Goal: Find contact information: Find contact information

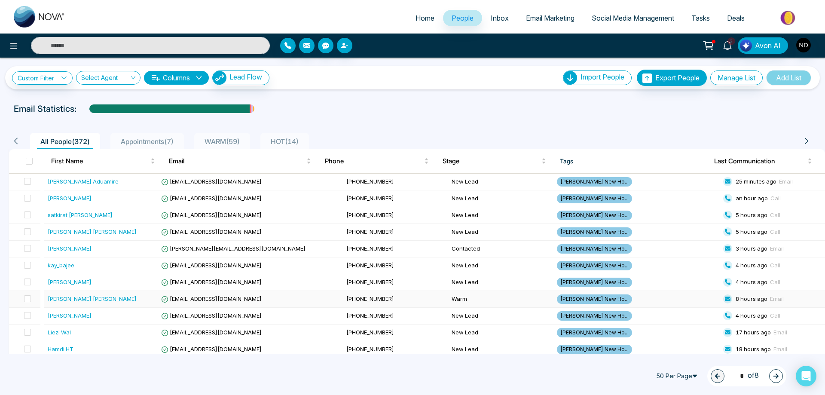
click at [84, 301] on div "[PERSON_NAME] [PERSON_NAME]" at bounding box center [92, 298] width 89 height 9
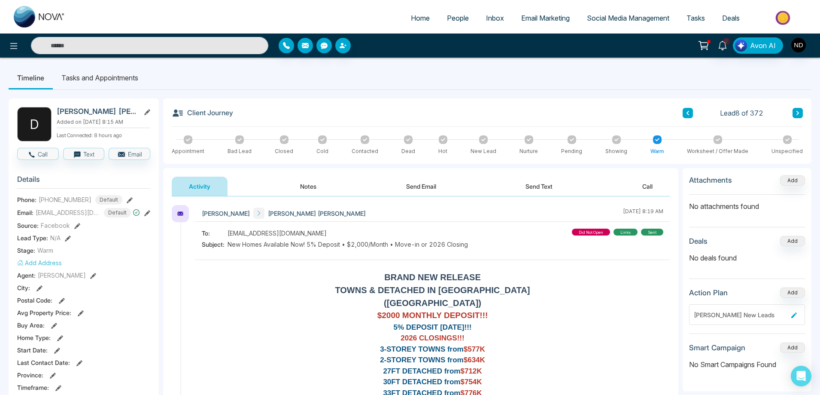
click at [311, 185] on button "Notes" at bounding box center [308, 186] width 51 height 19
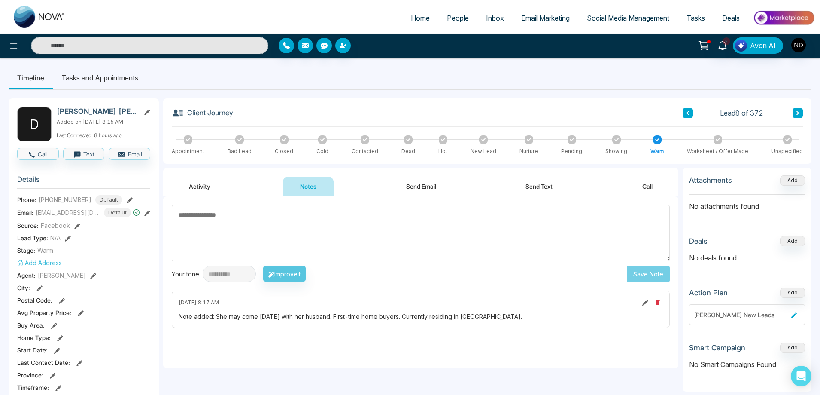
click at [685, 110] on button at bounding box center [688, 113] width 10 height 10
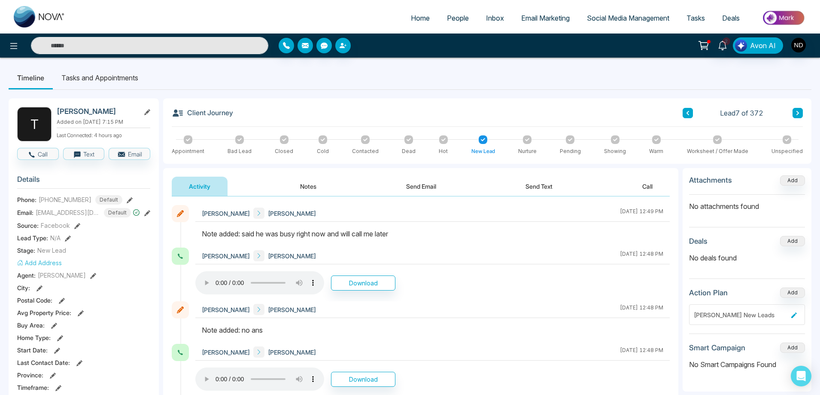
click at [688, 113] on icon at bounding box center [688, 113] width 3 height 4
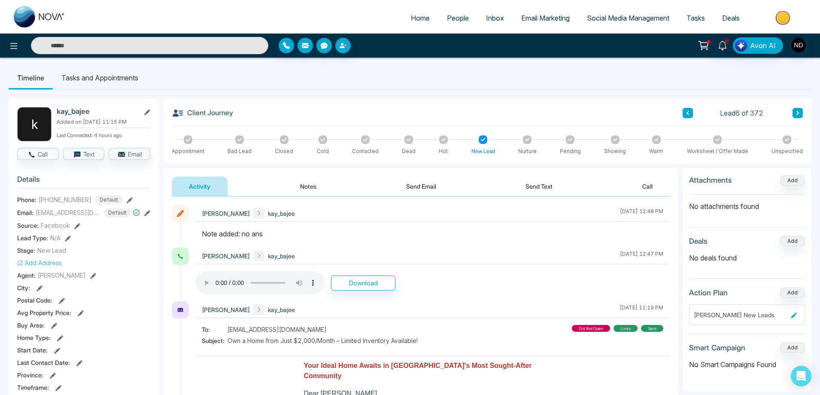
click at [688, 113] on icon at bounding box center [688, 113] width 3 height 4
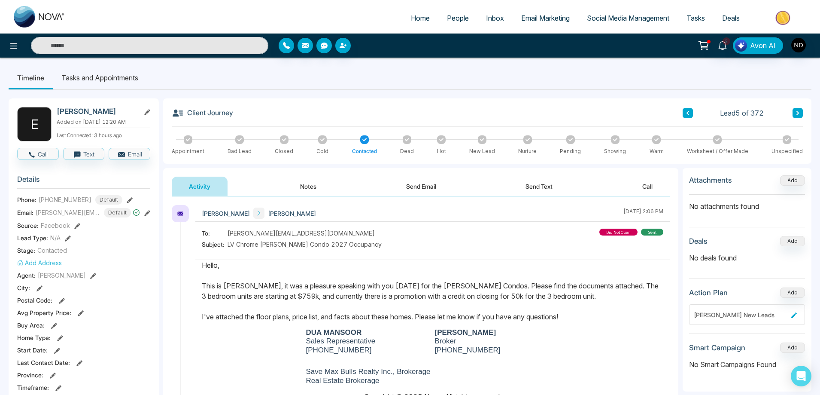
click at [687, 115] on icon at bounding box center [688, 112] width 4 height 5
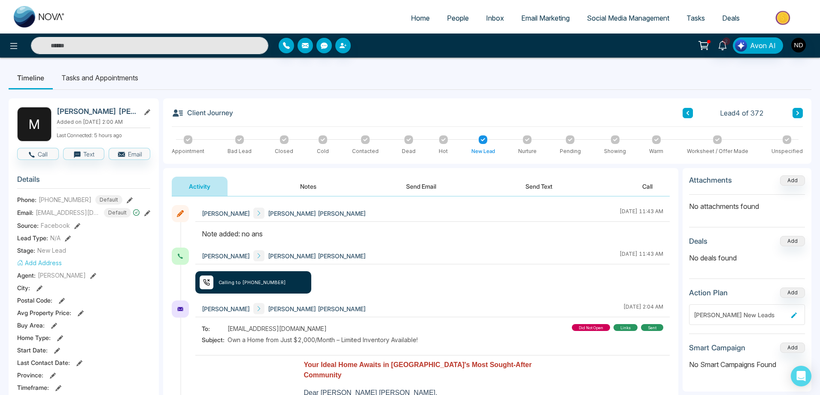
click at [801, 113] on button at bounding box center [798, 113] width 10 height 10
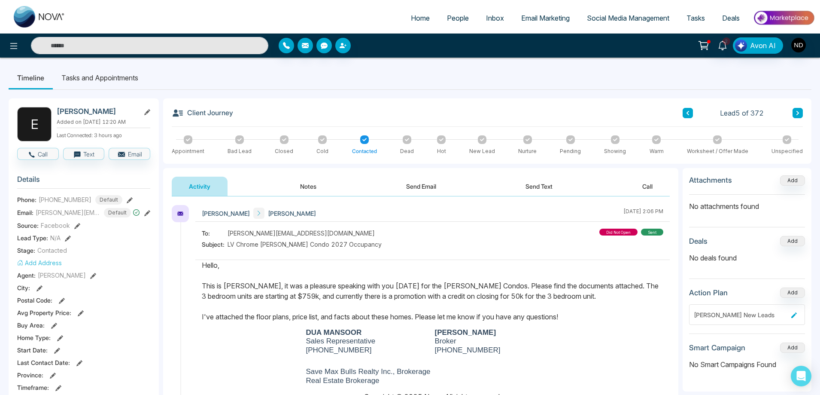
click at [688, 113] on icon at bounding box center [688, 112] width 4 height 5
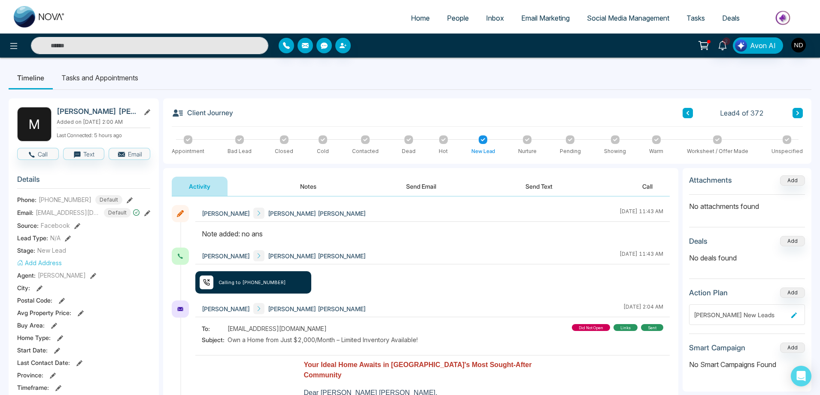
click at [688, 113] on icon at bounding box center [688, 112] width 4 height 5
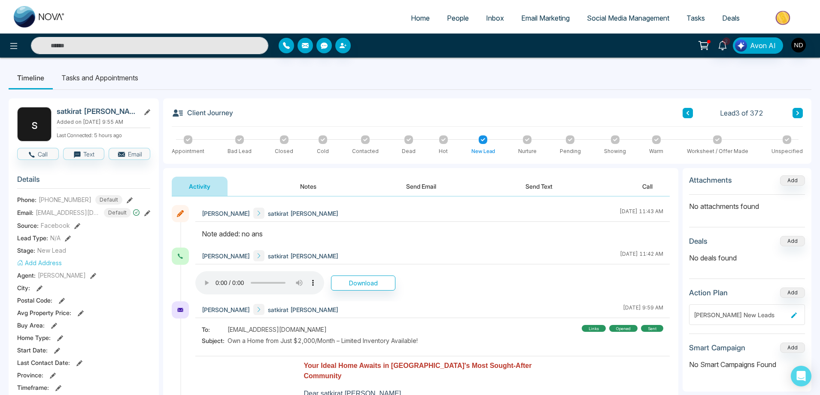
click at [688, 113] on icon at bounding box center [688, 112] width 4 height 5
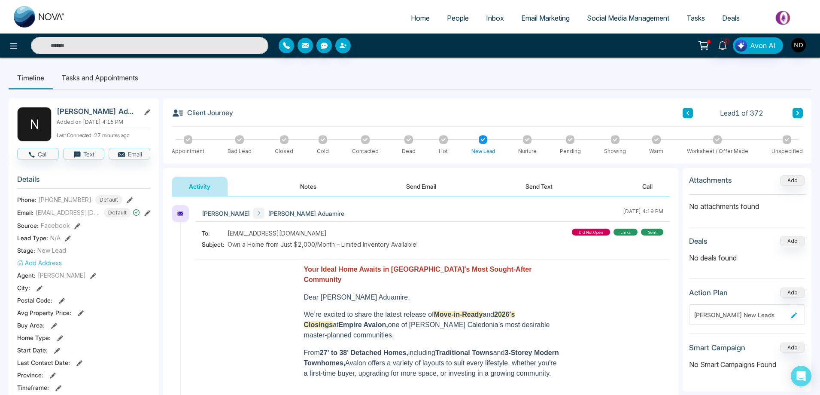
click at [183, 47] on input "text" at bounding box center [149, 45] width 237 height 17
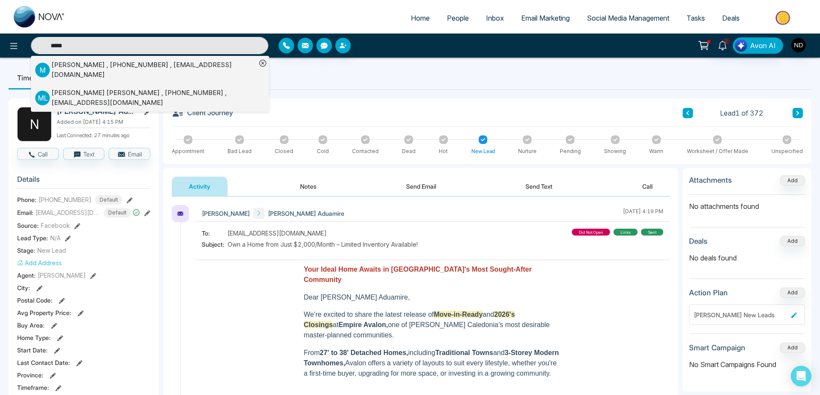
type input "*****"
click at [135, 73] on div "M [PERSON_NAME] , [PHONE_NUMBER] , [EMAIL_ADDRESS][DOMAIN_NAME]" at bounding box center [145, 69] width 221 height 19
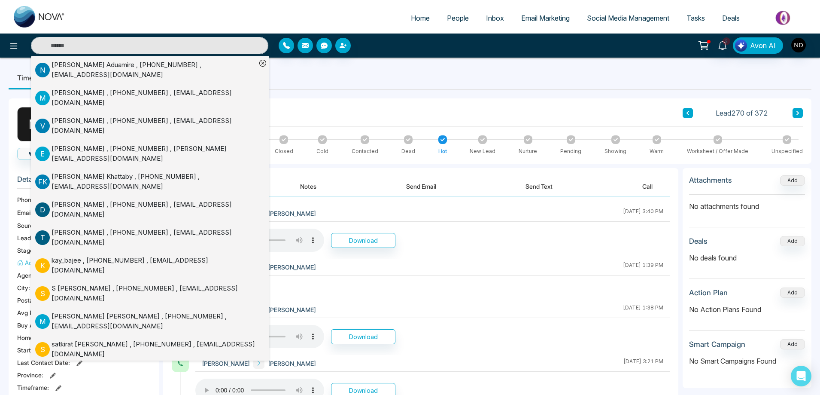
click at [515, 219] on div "[PERSON_NAME] [PERSON_NAME] [DATE] 3:40 PM" at bounding box center [432, 213] width 475 height 17
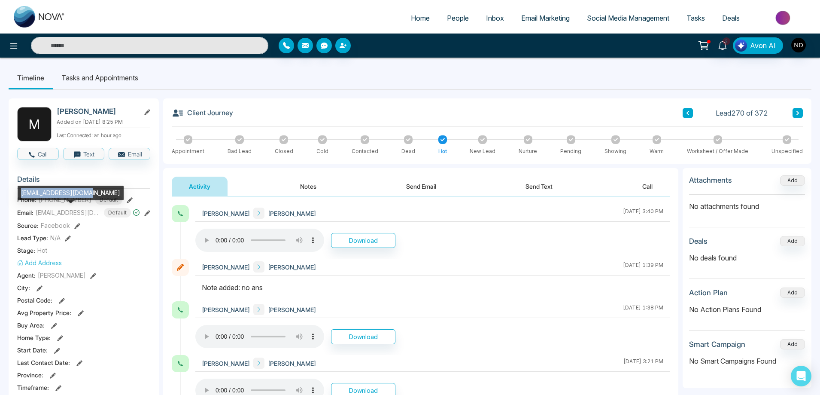
drag, startPoint x: 21, startPoint y: 193, endPoint x: 80, endPoint y: 191, distance: 58.9
click at [80, 191] on div "[EMAIL_ADDRESS][DOMAIN_NAME]" at bounding box center [71, 193] width 106 height 15
copy div "infomyvirginhairshop"
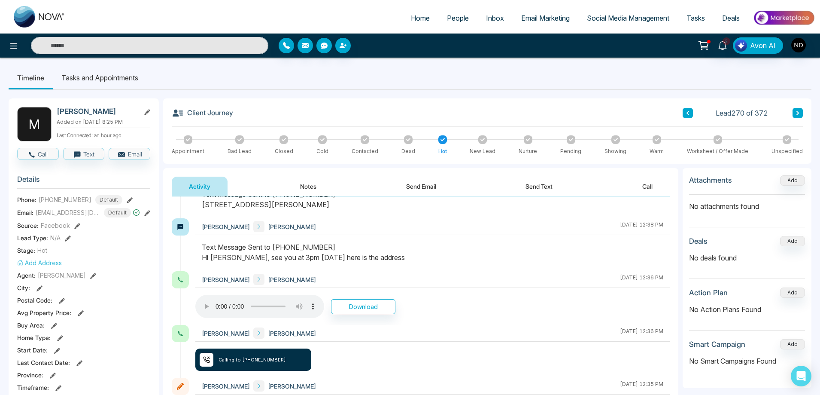
scroll to position [515, 0]
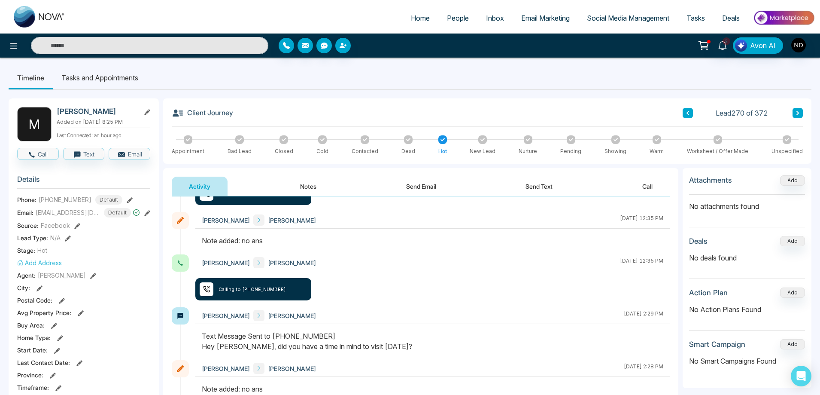
click at [431, 183] on button "Send Email" at bounding box center [421, 186] width 64 height 19
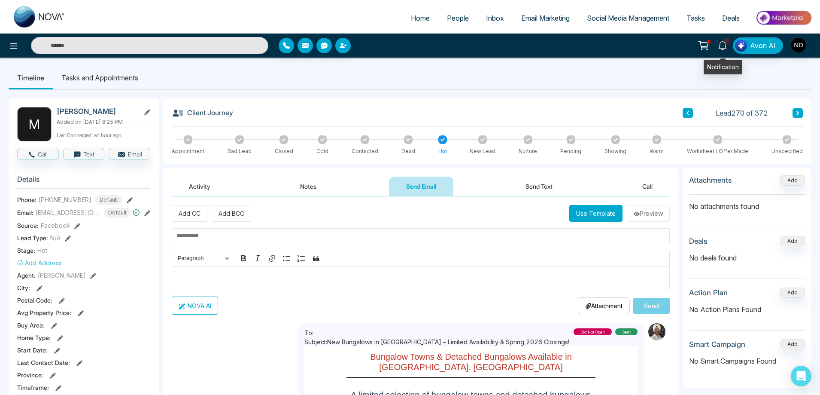
click at [728, 46] on icon at bounding box center [722, 45] width 9 height 9
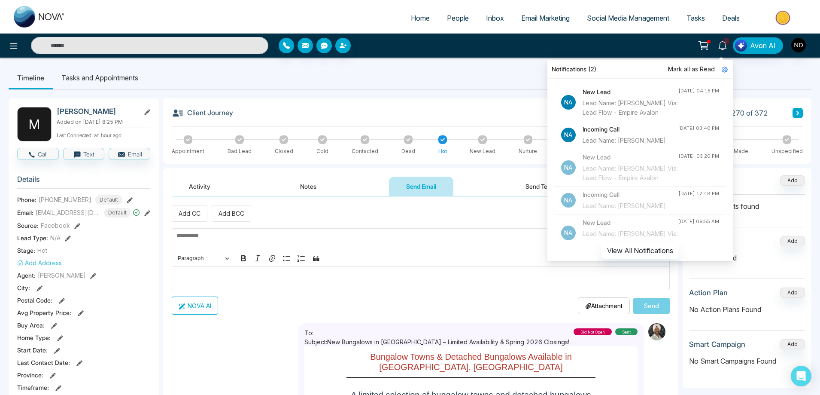
click at [484, 72] on ul "Timeline Tasks and Appointments" at bounding box center [410, 77] width 803 height 23
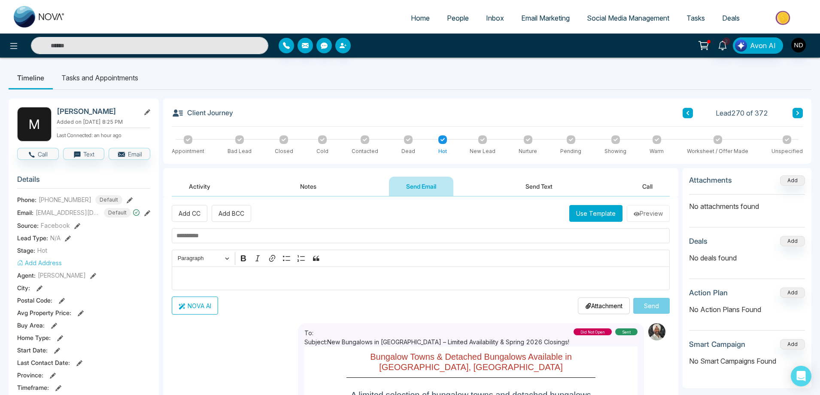
click at [213, 187] on button "Activity" at bounding box center [200, 186] width 56 height 19
